Goal: Transaction & Acquisition: Purchase product/service

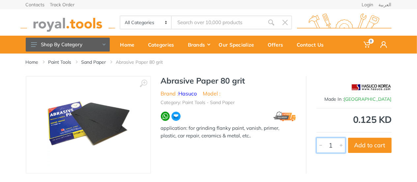
click at [331, 151] on input "1" at bounding box center [330, 144] width 29 height 15
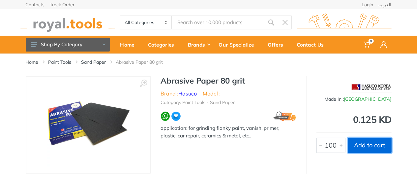
click at [355, 144] on button "Add to cart" at bounding box center [370, 144] width 44 height 15
type input "1"
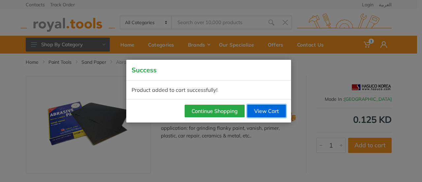
click at [265, 111] on link "View Cart" at bounding box center [266, 110] width 39 height 13
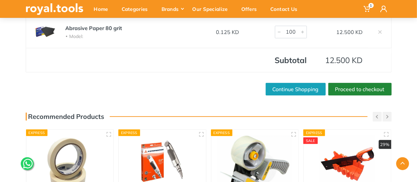
scroll to position [66, 0]
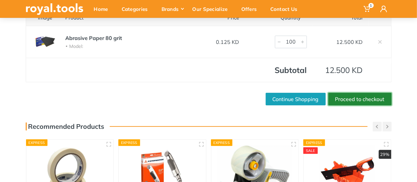
click at [356, 102] on link "Proceed to checkout" at bounding box center [359, 99] width 63 height 13
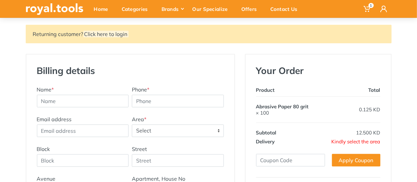
scroll to position [66, 0]
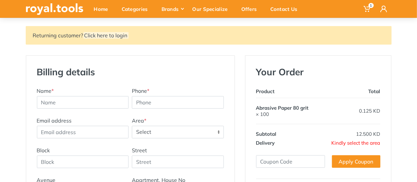
click at [362, 142] on span "Kindly select the area" at bounding box center [356, 142] width 49 height 6
click at [144, 128] on span "Select" at bounding box center [177, 132] width 91 height 12
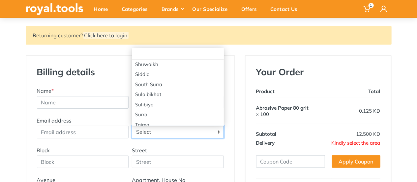
scroll to position [1124, 0]
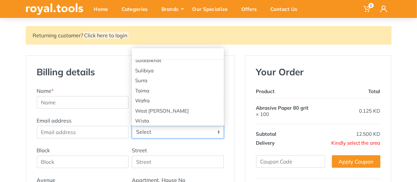
click at [85, 149] on div "Block" at bounding box center [82, 157] width 95 height 22
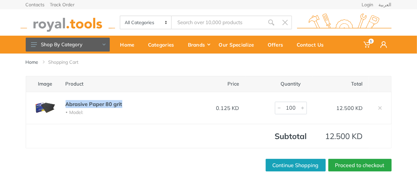
drag, startPoint x: 127, startPoint y: 103, endPoint x: 62, endPoint y: 105, distance: 65.7
click at [62, 105] on td "Abrasive Paper 80 grit Model:" at bounding box center [125, 108] width 130 height 32
copy link "Abrasive Paper 80 grit"
